Goal: Task Accomplishment & Management: Manage account settings

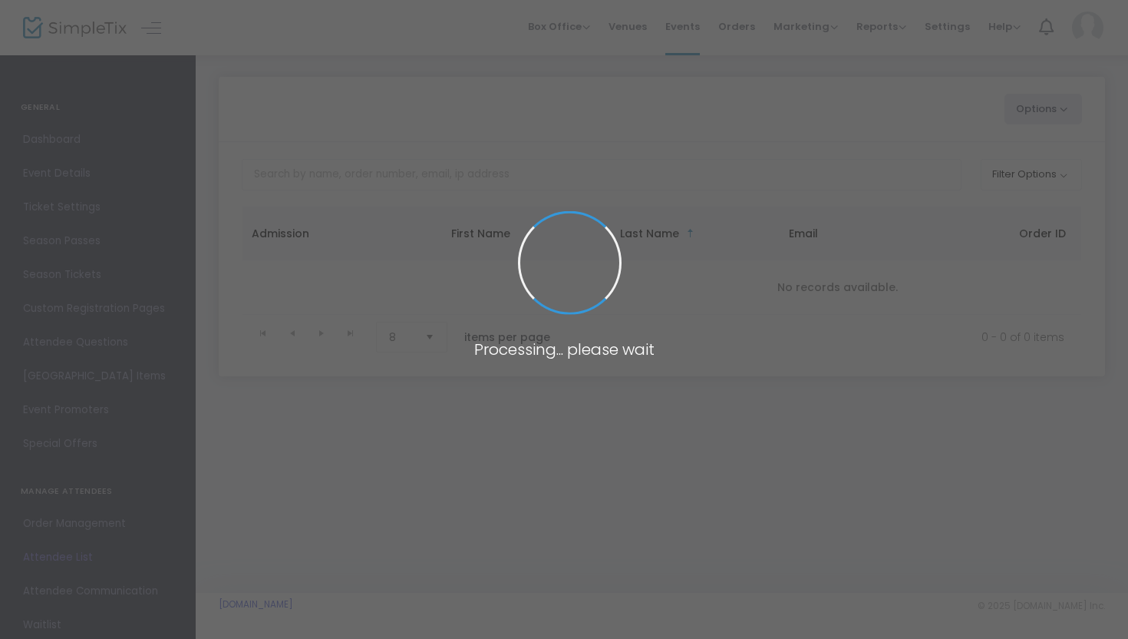
click at [792, 12] on span at bounding box center [564, 319] width 1128 height 639
click at [717, 145] on span at bounding box center [564, 319] width 1128 height 639
click at [691, 170] on span at bounding box center [564, 319] width 1128 height 639
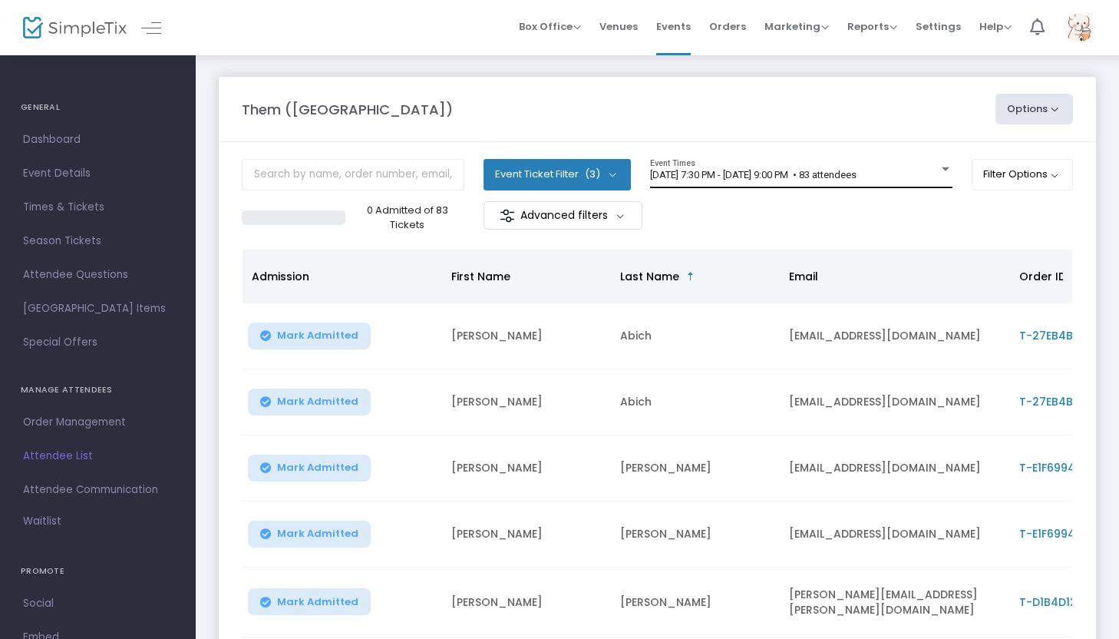
click at [747, 179] on span "[DATE] 7:30 PM - [DATE] 9:00 PM • 83 attendees" at bounding box center [753, 175] width 206 height 12
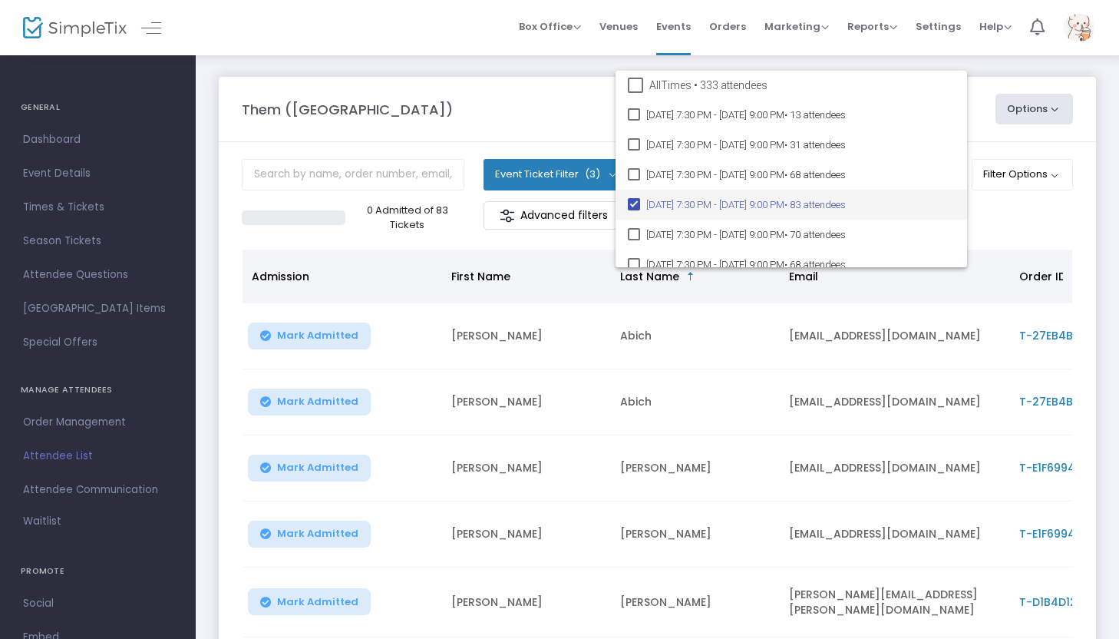
click at [774, 199] on span "[DATE] 7:30 PM - [DATE] 9:00 PM • 83 attendees" at bounding box center [800, 205] width 309 height 30
click at [1000, 213] on div at bounding box center [559, 319] width 1119 height 639
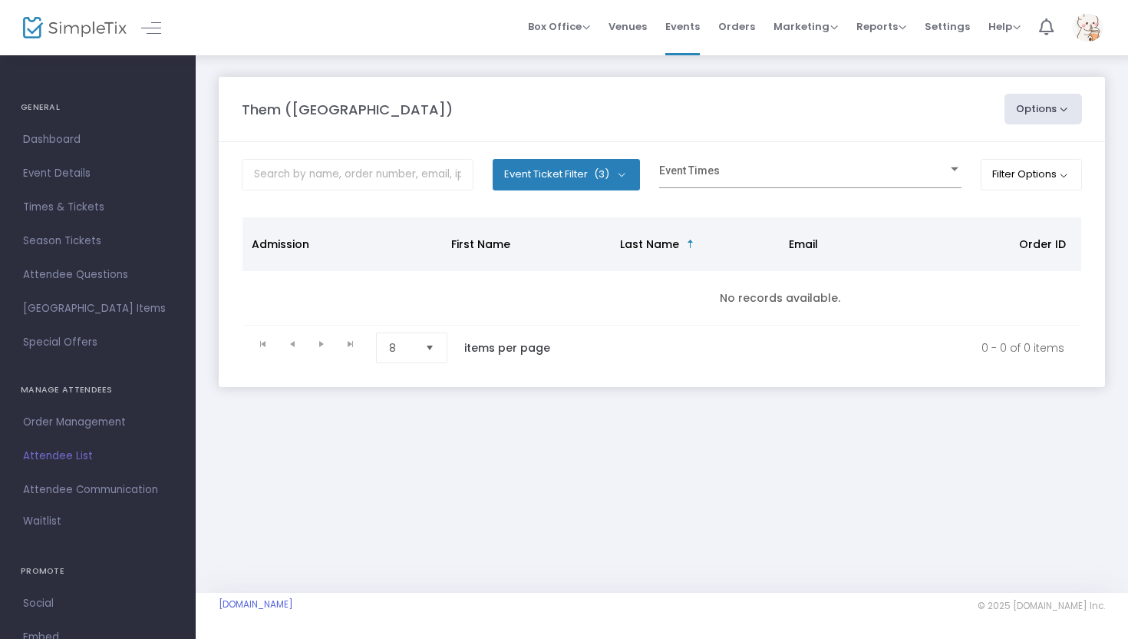
click at [433, 355] on span "Select" at bounding box center [429, 347] width 25 height 25
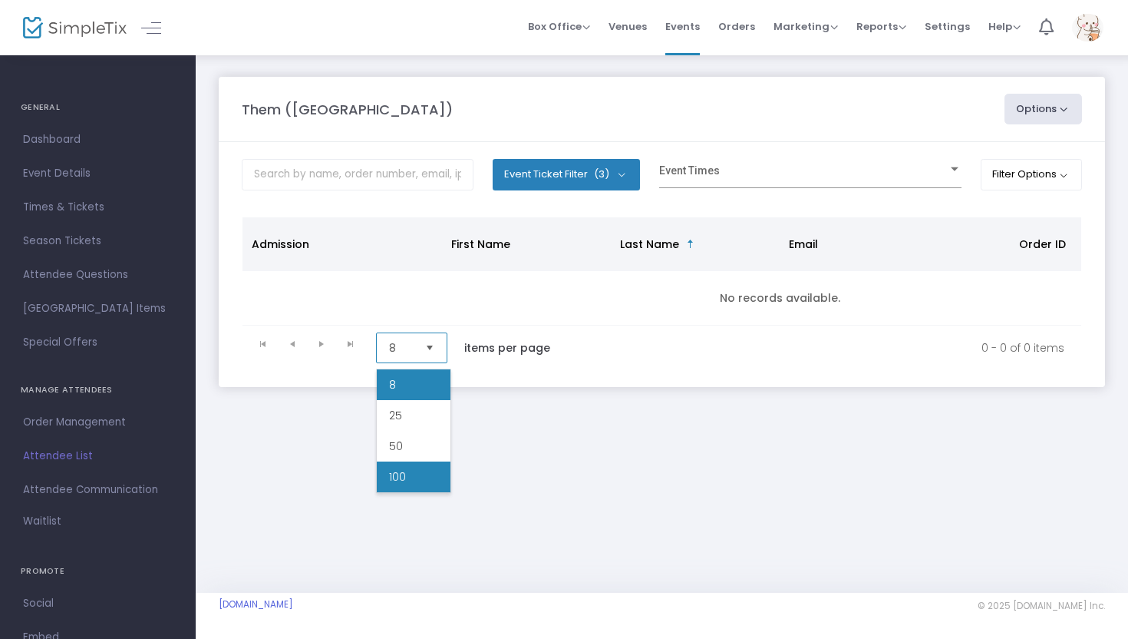
click at [418, 473] on li "100" at bounding box center [414, 476] width 74 height 31
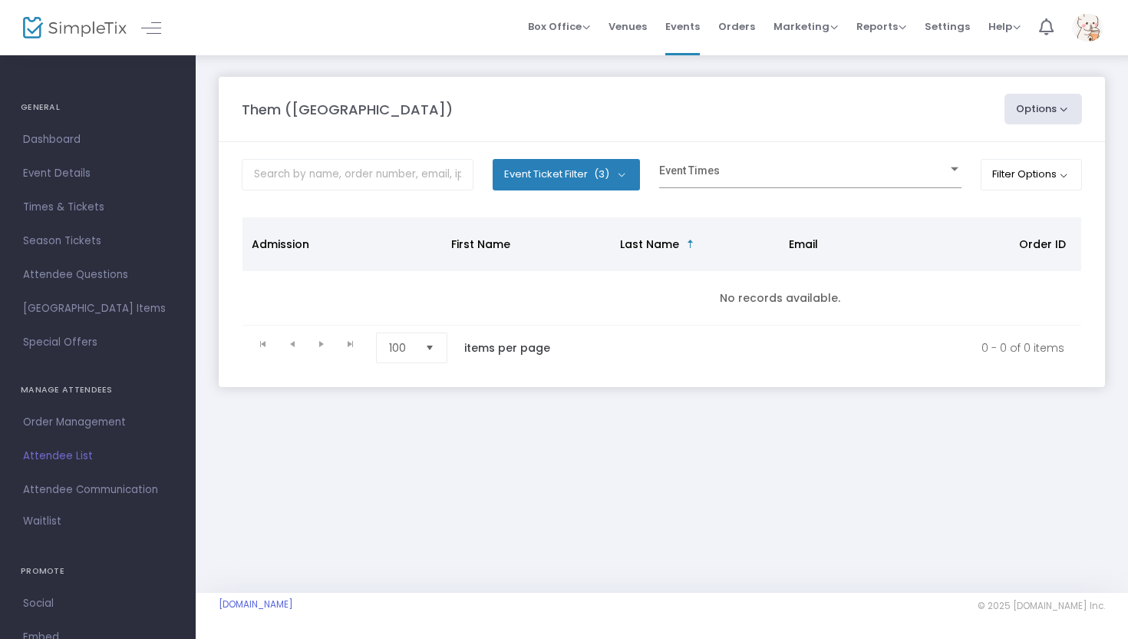
click at [735, 157] on m-panel-content "Event Ticket Filter (3) Select All Adult Seniors Students Event Times Filter Op…" at bounding box center [662, 264] width 886 height 245
click at [720, 172] on span at bounding box center [803, 176] width 289 height 12
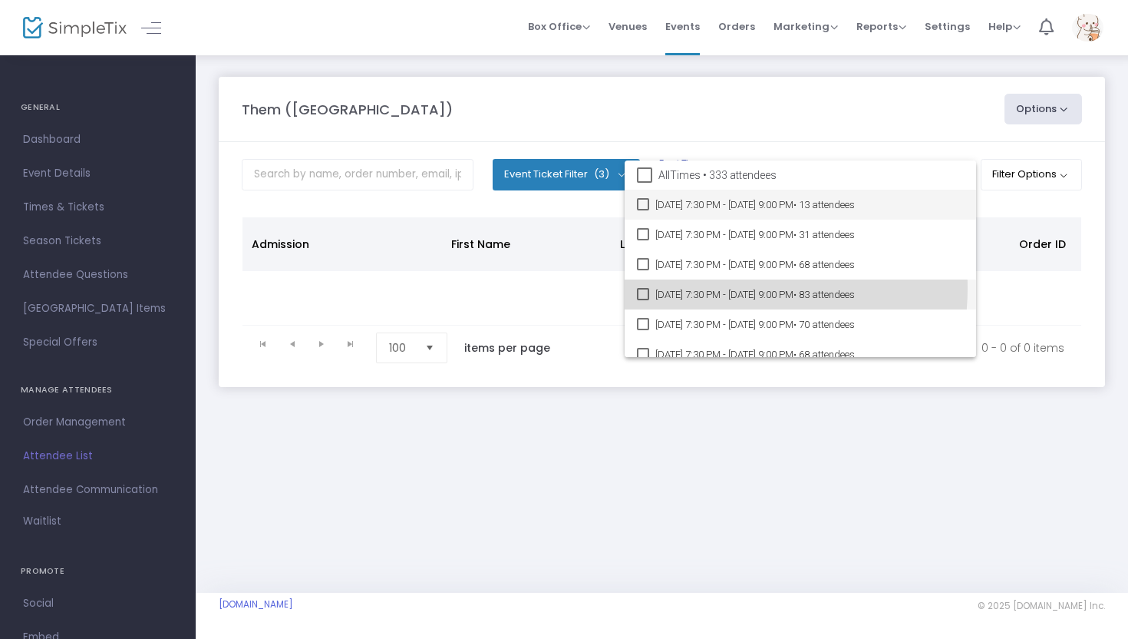
click at [708, 288] on span "[DATE] 7:30 PM - [DATE] 9:00 PM • 83 attendees" at bounding box center [809, 294] width 309 height 30
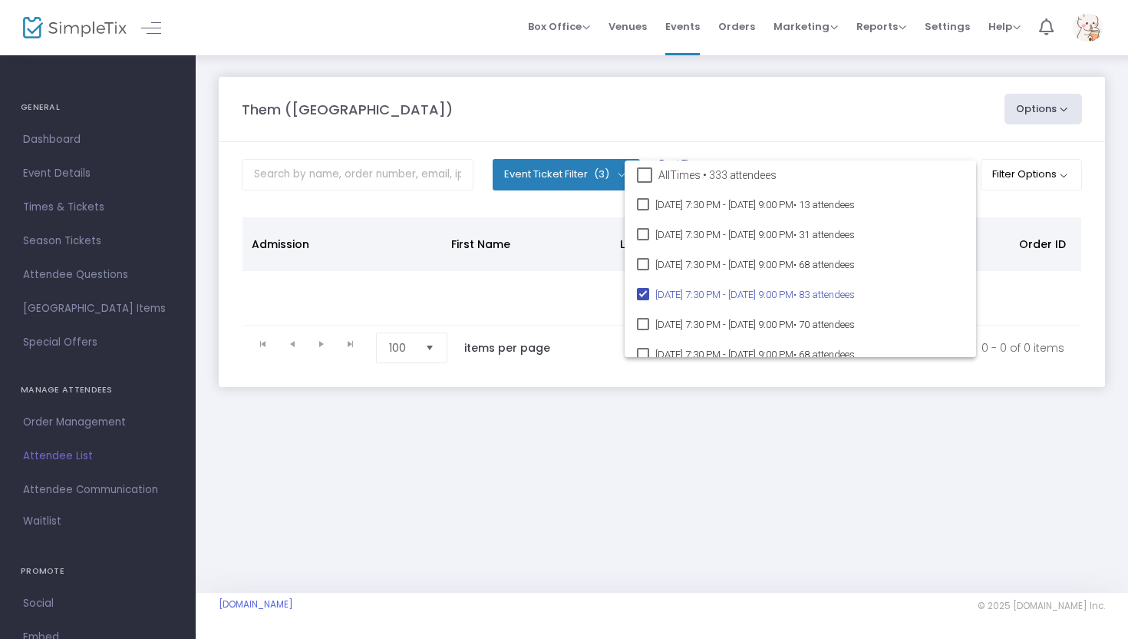
click at [1011, 206] on div at bounding box center [564, 319] width 1128 height 639
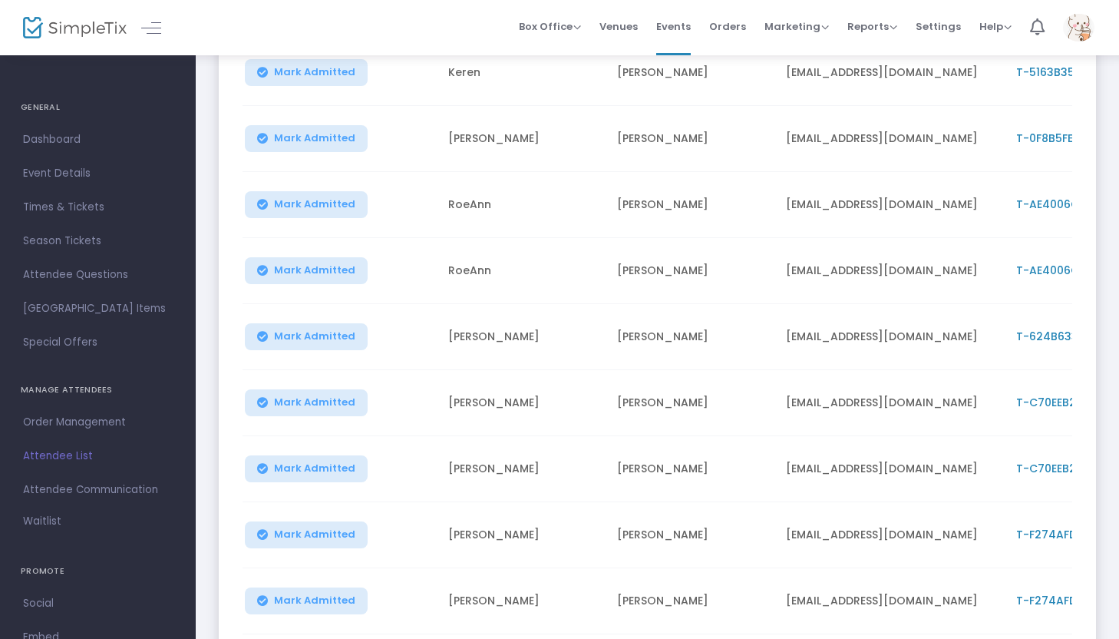
scroll to position [3549, 0]
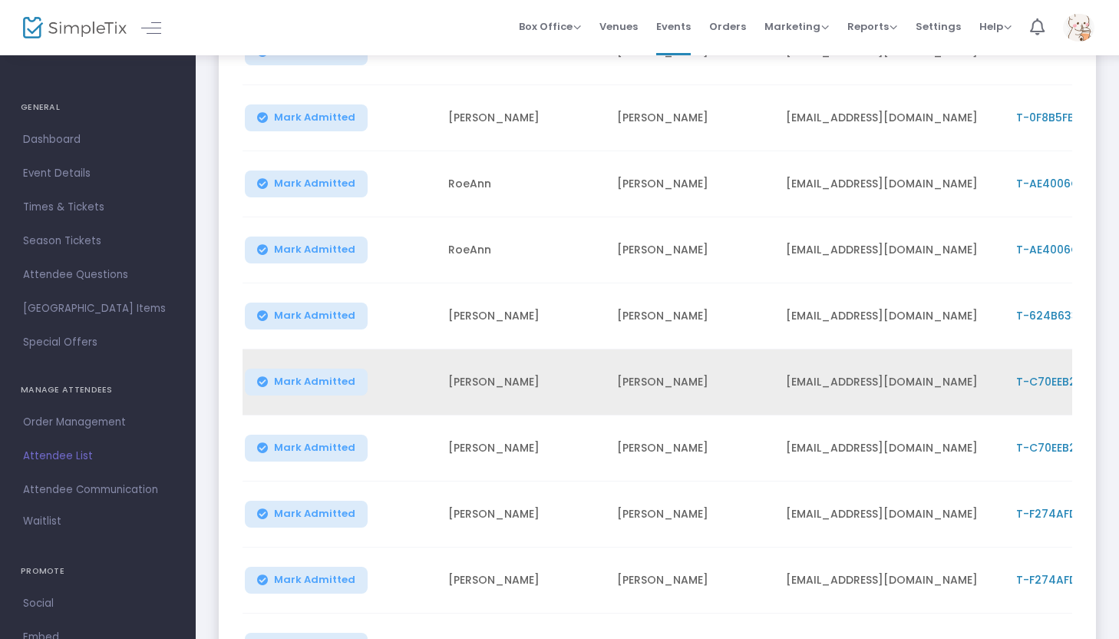
click at [1045, 374] on span "T-C70EEB25-4" at bounding box center [1056, 381] width 81 height 15
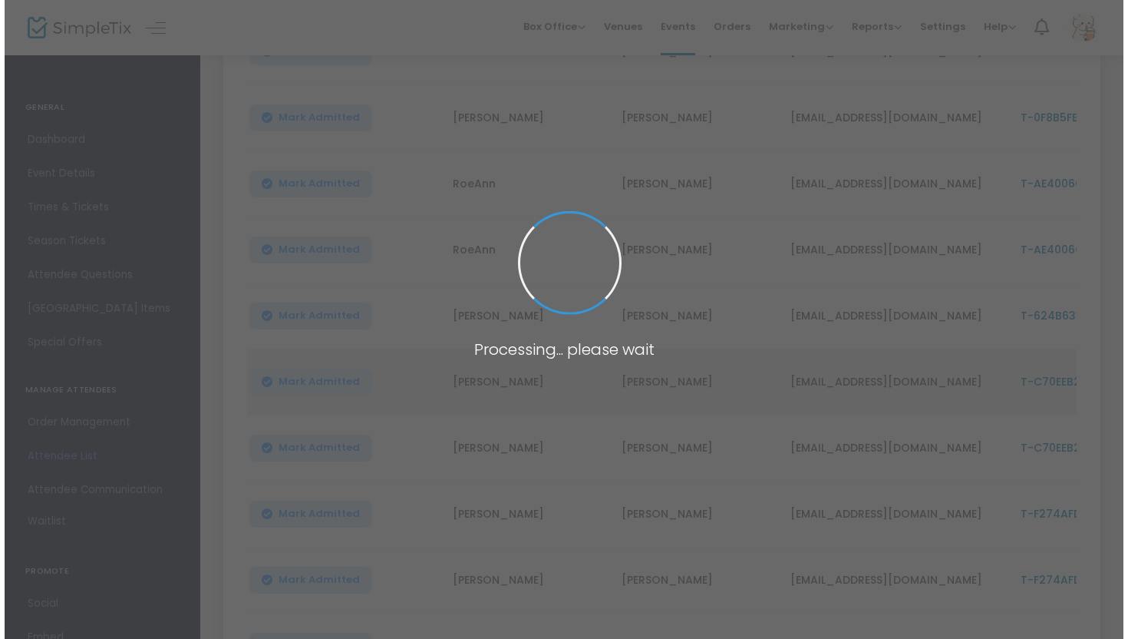
scroll to position [0, 0]
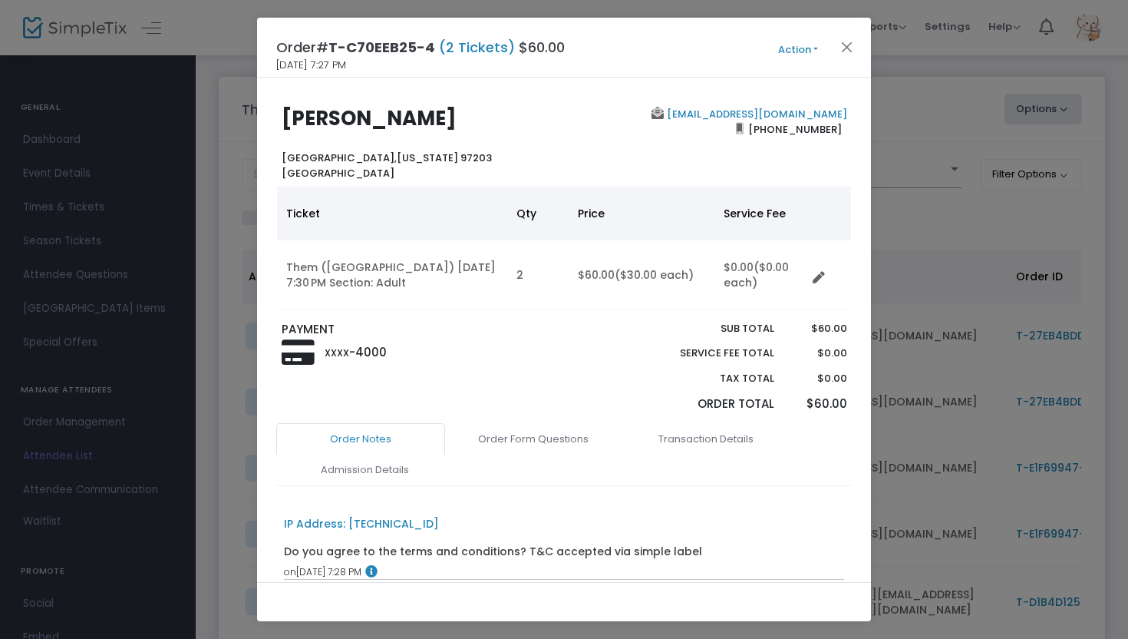
click at [785, 46] on button "Action" at bounding box center [798, 49] width 92 height 17
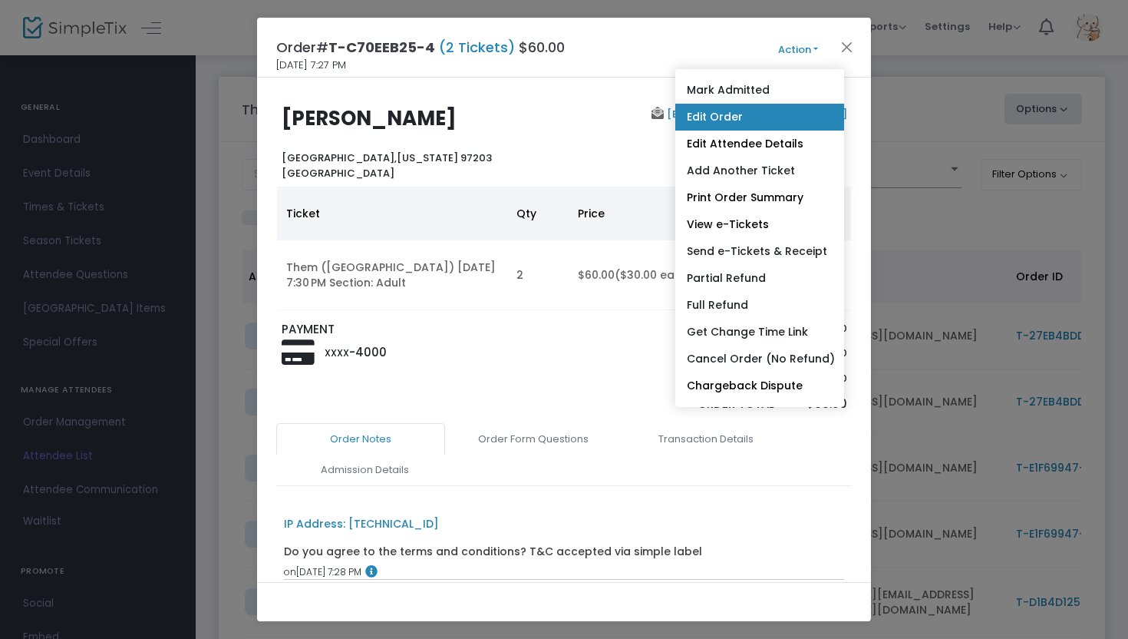
click at [749, 120] on link "Edit Order" at bounding box center [759, 117] width 169 height 27
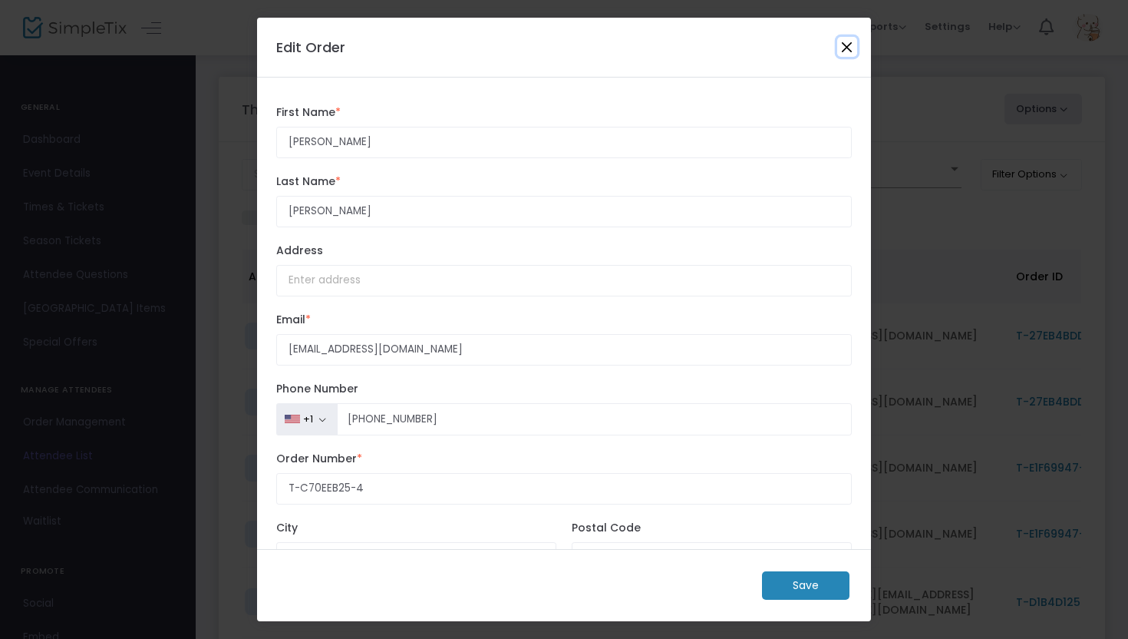
click at [843, 54] on button "Close" at bounding box center [847, 47] width 20 height 20
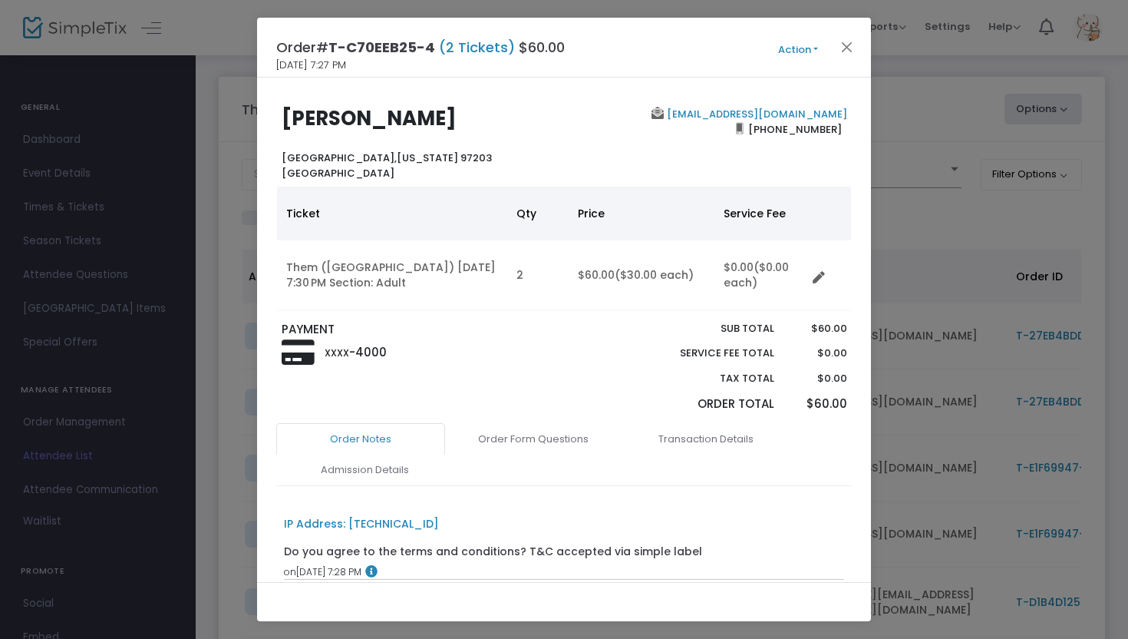
click at [794, 54] on button "Action" at bounding box center [798, 49] width 92 height 17
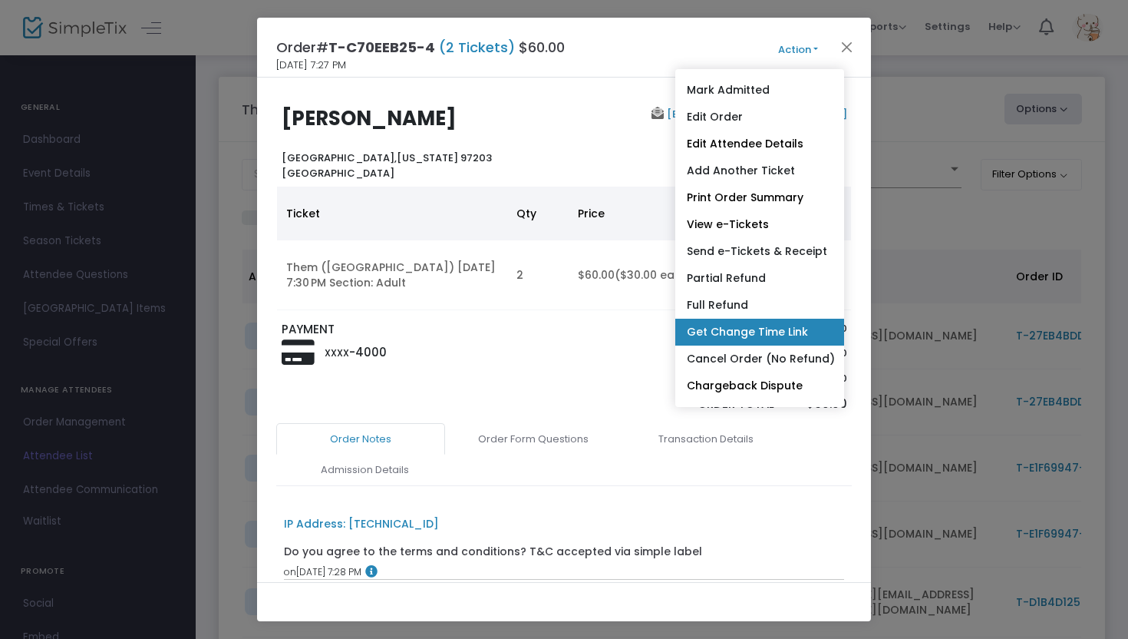
click at [797, 333] on link "Get Change Time Link" at bounding box center [759, 331] width 169 height 27
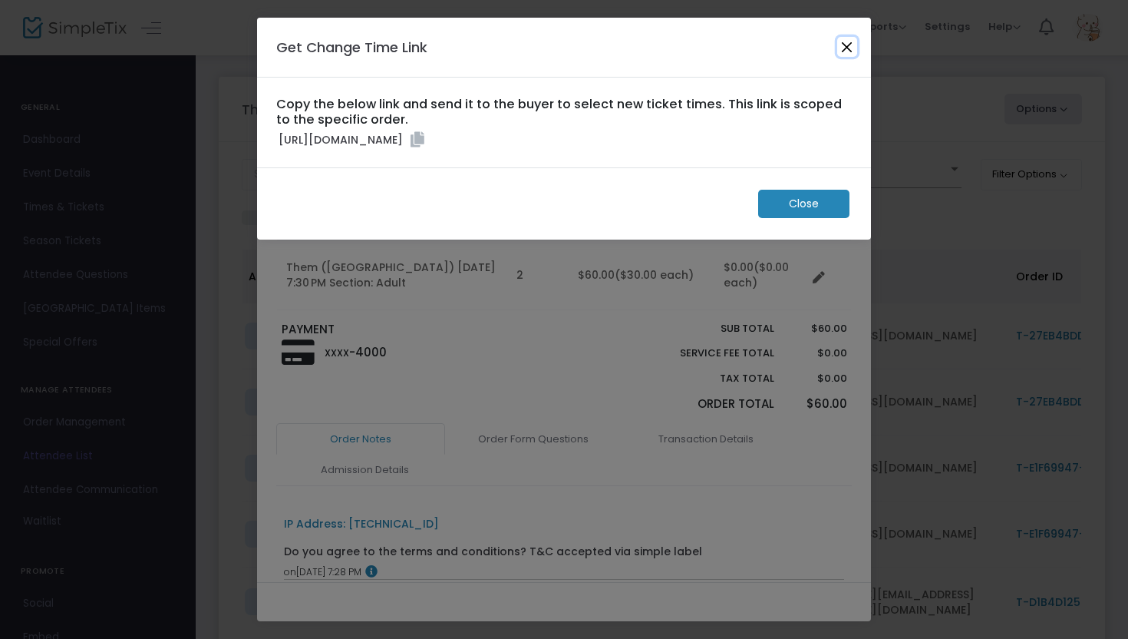
click at [845, 41] on button "Close" at bounding box center [847, 47] width 20 height 20
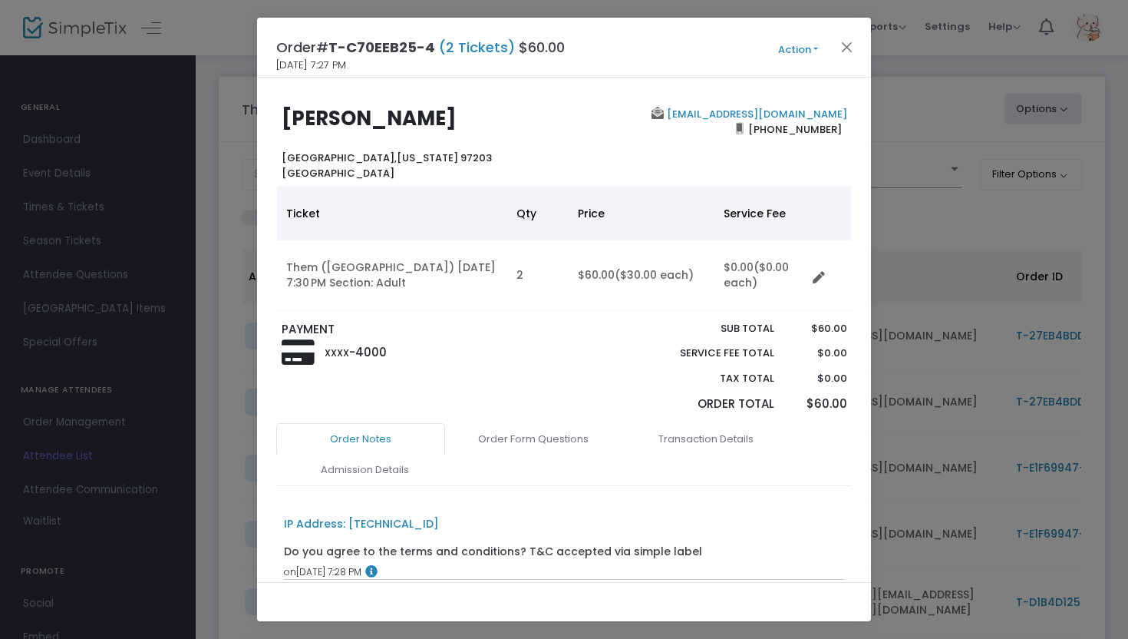
click at [794, 53] on button "Action" at bounding box center [798, 49] width 92 height 17
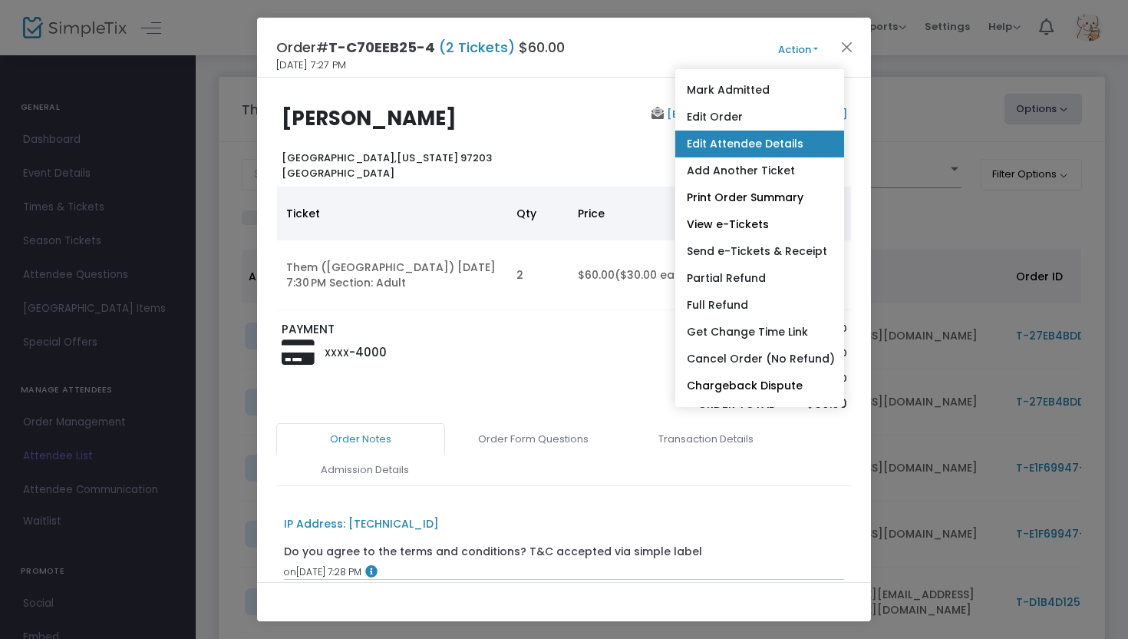
click at [768, 142] on link "Edit Attendee Details" at bounding box center [759, 143] width 169 height 27
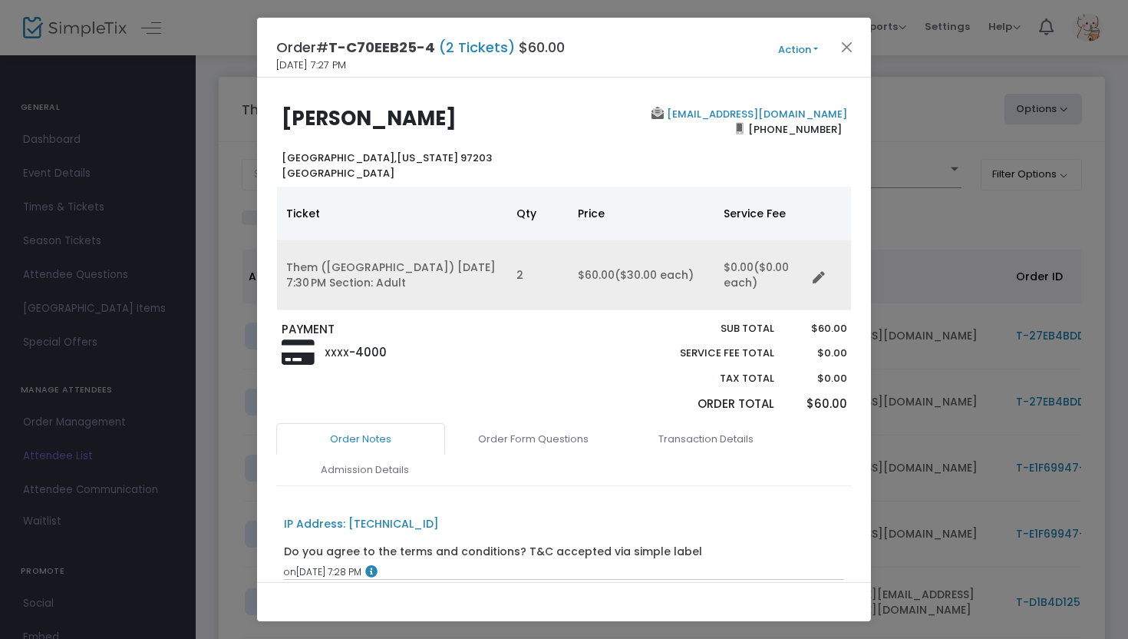
click at [809, 272] on td "Data table" at bounding box center [829, 275] width 45 height 70
click at [820, 275] on icon "Data table" at bounding box center [819, 278] width 12 height 12
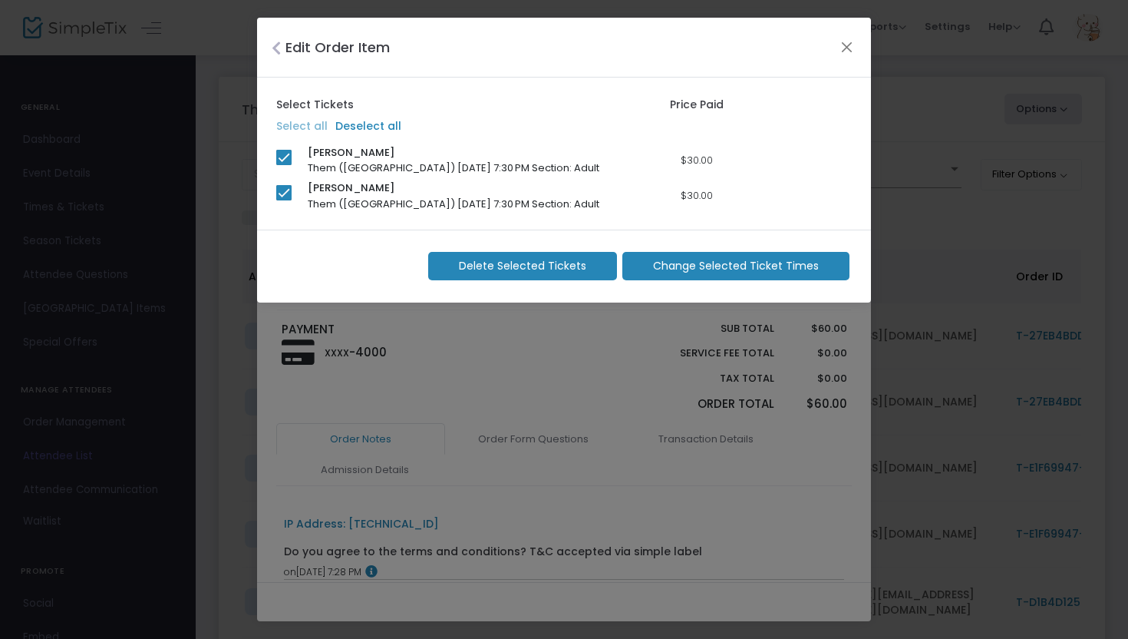
click at [738, 256] on m-button "Change Selected Ticket Times" at bounding box center [735, 266] width 227 height 28
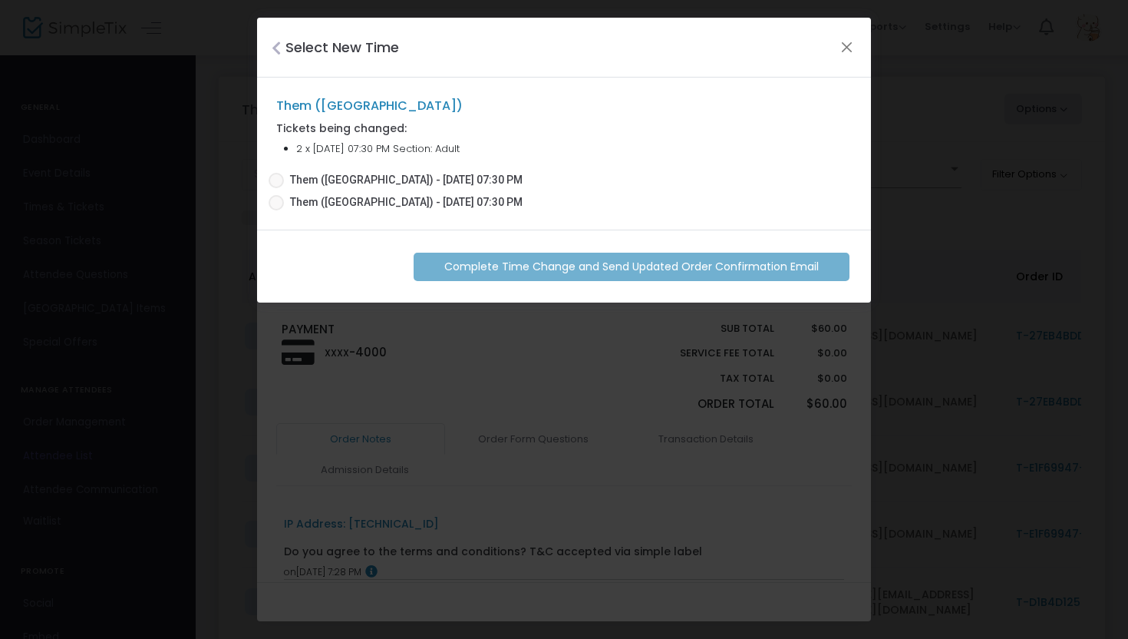
click at [276, 204] on span at bounding box center [276, 202] width 15 height 15
click at [276, 210] on input "Them ([GEOGRAPHIC_DATA]) - [DATE] 07:30 PM" at bounding box center [276, 210] width 1 height 1
radio input "true"
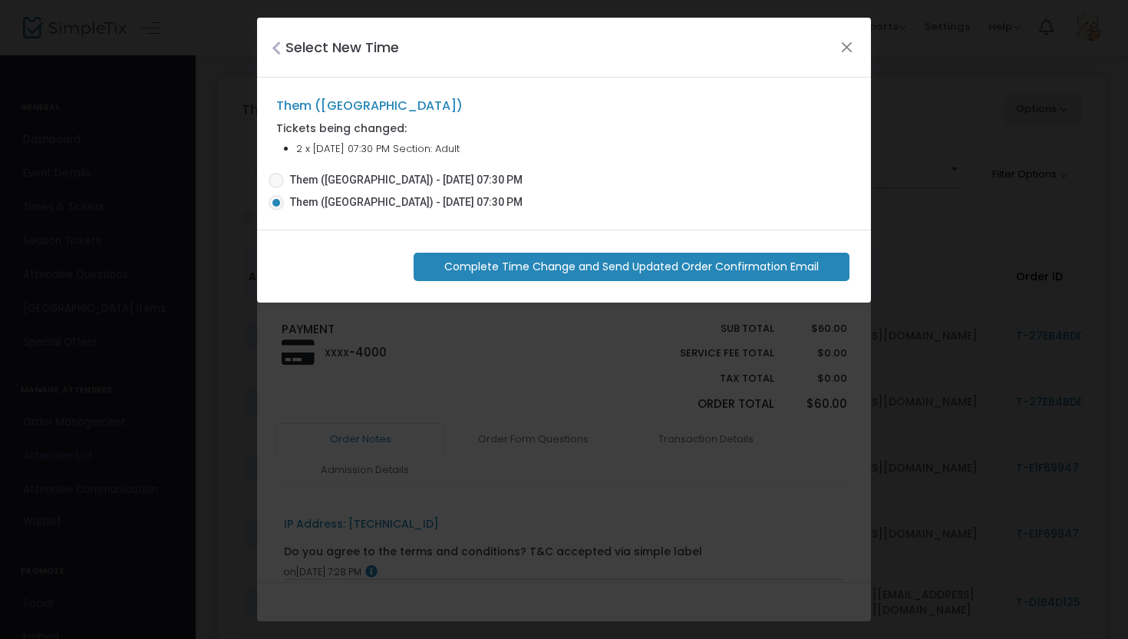
click at [599, 266] on span "Complete Time Change and Send Updated Order Confirmation Email" at bounding box center [631, 267] width 375 height 16
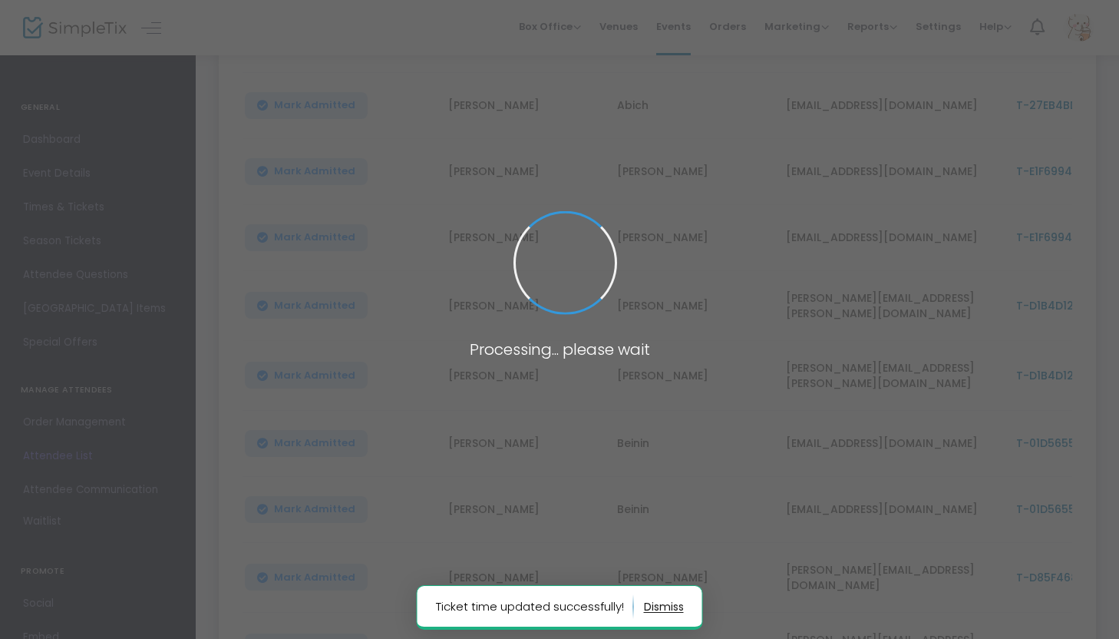
scroll to position [303, 0]
